Goal: Understand process/instructions: Learn how to perform a task or action

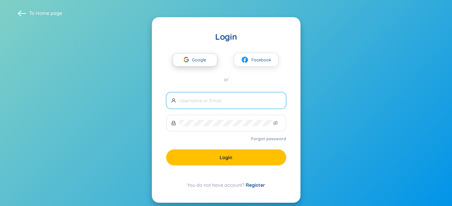
click at [198, 61] on span "Google" at bounding box center [200, 60] width 17 height 12
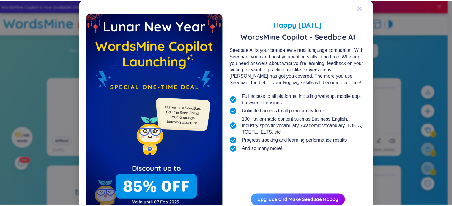
scroll to position [32, 0]
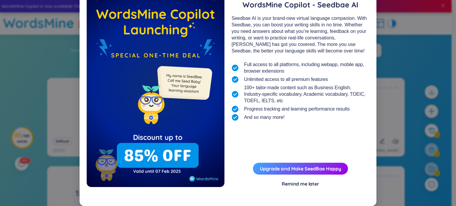
click at [298, 190] on div "Happy [DATE] WordsMine Copilot - Seedbae AI Seedbae AI is your brand-new virtua…" at bounding box center [228, 90] width 283 height 218
click at [298, 184] on div "Remind me later" at bounding box center [300, 184] width 37 height 7
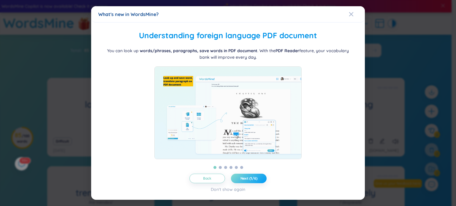
click at [258, 181] on button "Next (1/6)" at bounding box center [249, 179] width 36 height 10
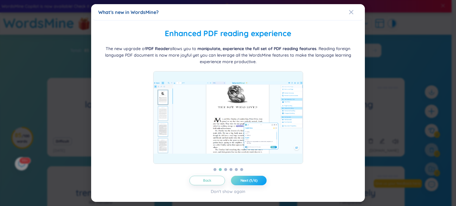
click at [258, 182] on button "Next (1/6)" at bounding box center [249, 181] width 36 height 10
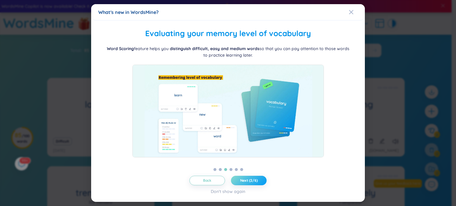
click at [258, 182] on button "Next (2/6)" at bounding box center [249, 181] width 36 height 10
click at [258, 182] on button "Next (3/6)" at bounding box center [249, 181] width 36 height 10
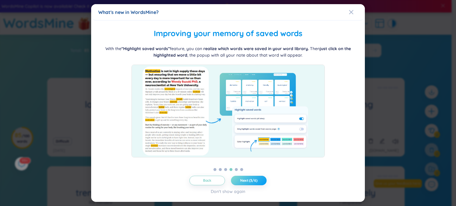
click at [258, 182] on button "Next (3/6)" at bounding box center [249, 181] width 36 height 10
click at [258, 182] on button "Next (4/6)" at bounding box center [249, 181] width 36 height 10
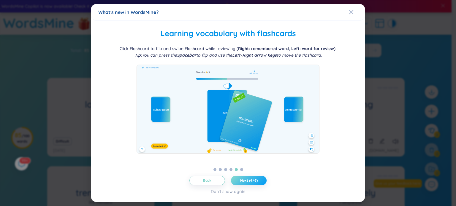
click at [258, 182] on button "Next (4/6)" at bounding box center [249, 181] width 36 height 10
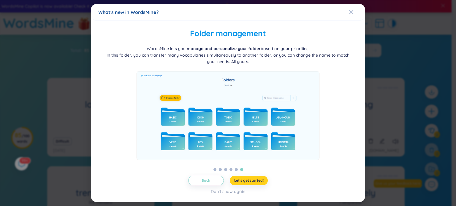
click at [258, 182] on span "Let's get started!" at bounding box center [248, 181] width 29 height 5
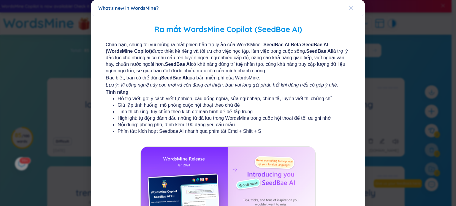
click at [349, 11] on div "Close" at bounding box center [351, 8] width 5 height 16
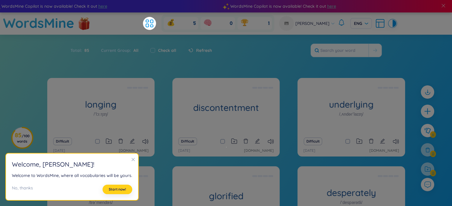
click at [123, 190] on span "Start now!" at bounding box center [117, 189] width 17 height 5
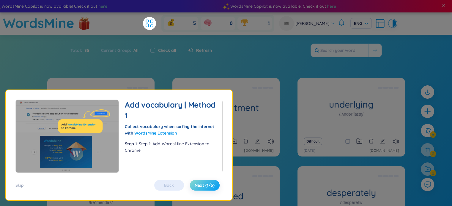
click at [198, 185] on span "Next (1/5)" at bounding box center [205, 186] width 20 height 6
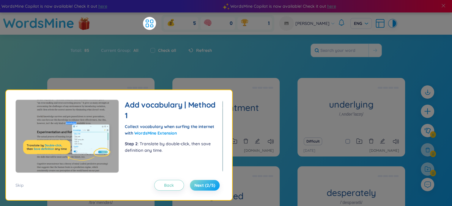
click at [198, 185] on span "Next (2/5)" at bounding box center [204, 186] width 21 height 6
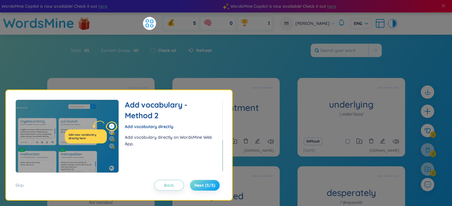
click at [198, 185] on span "Next (3/5)" at bounding box center [204, 186] width 21 height 6
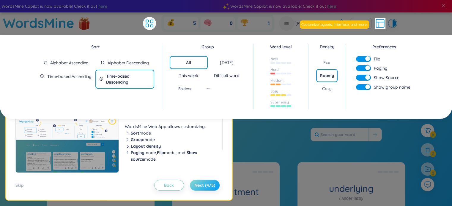
click at [198, 185] on span "Next (4/5)" at bounding box center [204, 186] width 21 height 6
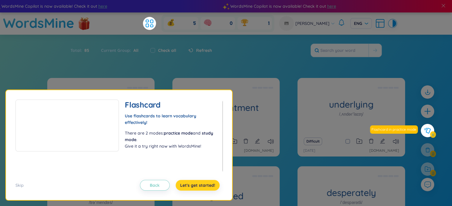
click at [198, 185] on span "Let's get started!" at bounding box center [197, 186] width 35 height 6
